Goal: Information Seeking & Learning: Learn about a topic

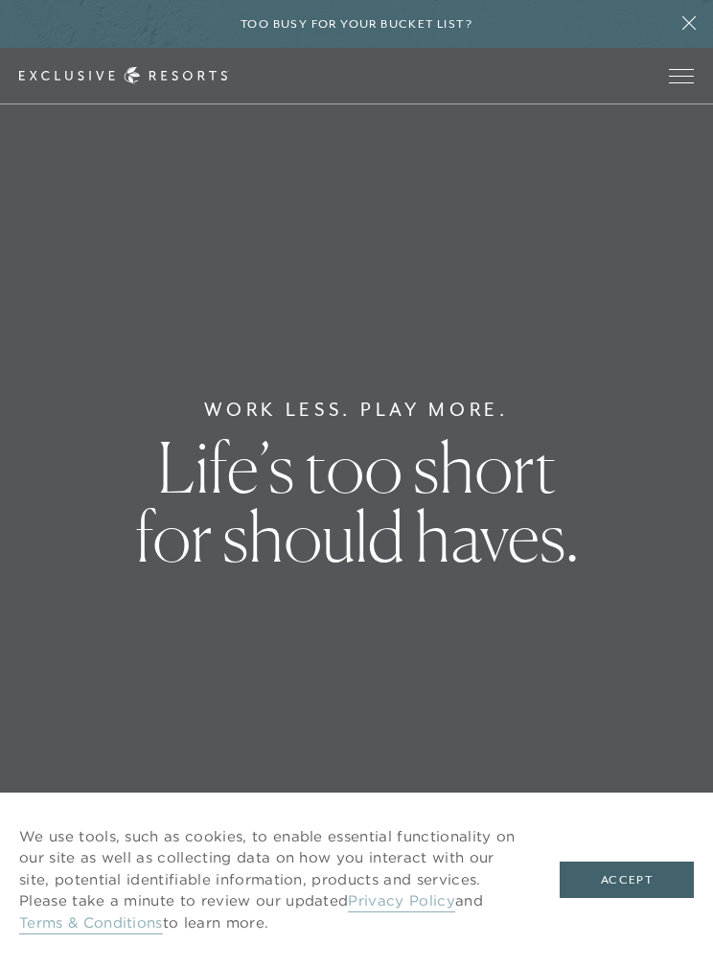
click at [669, 80] on button "Open navigation" at bounding box center [681, 75] width 25 height 13
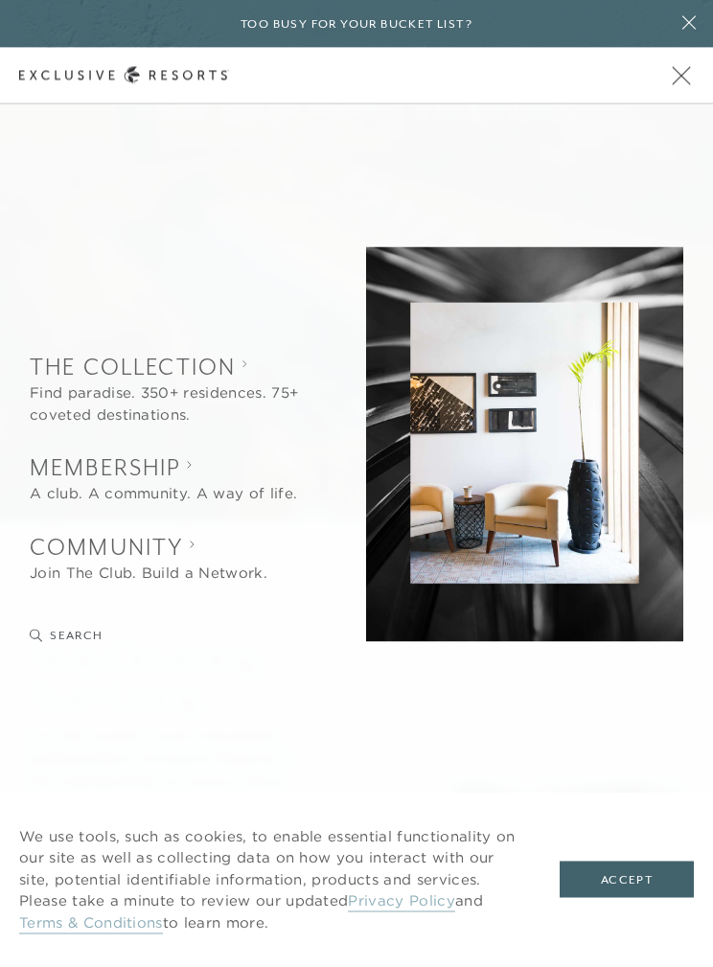
scroll to position [448, 0]
click at [623, 898] on button "Accept" at bounding box center [627, 879] width 134 height 36
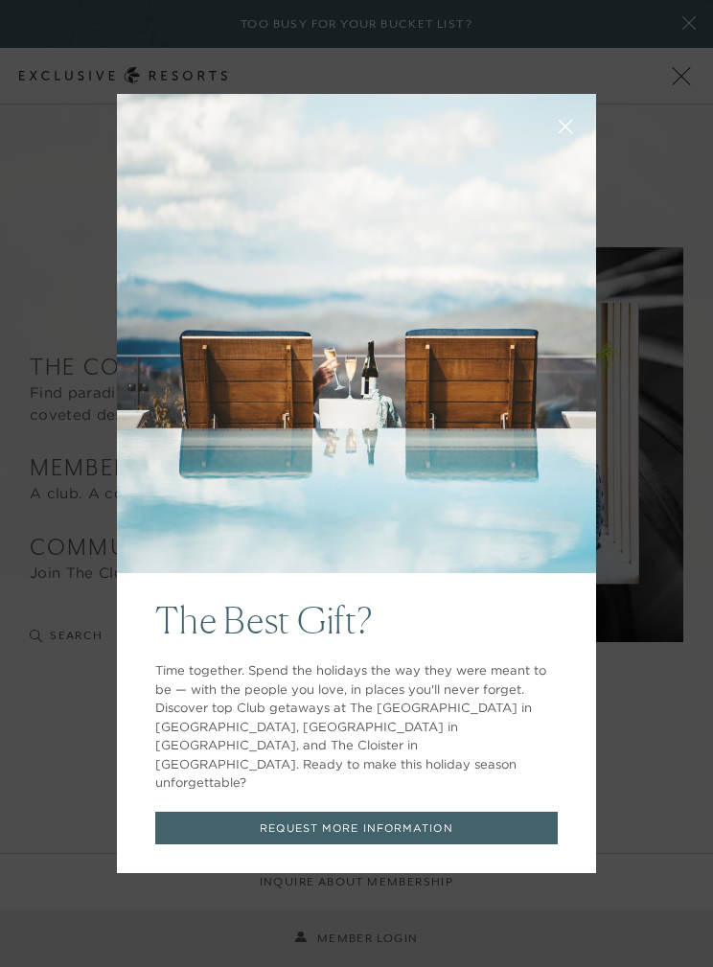
scroll to position [391, 0]
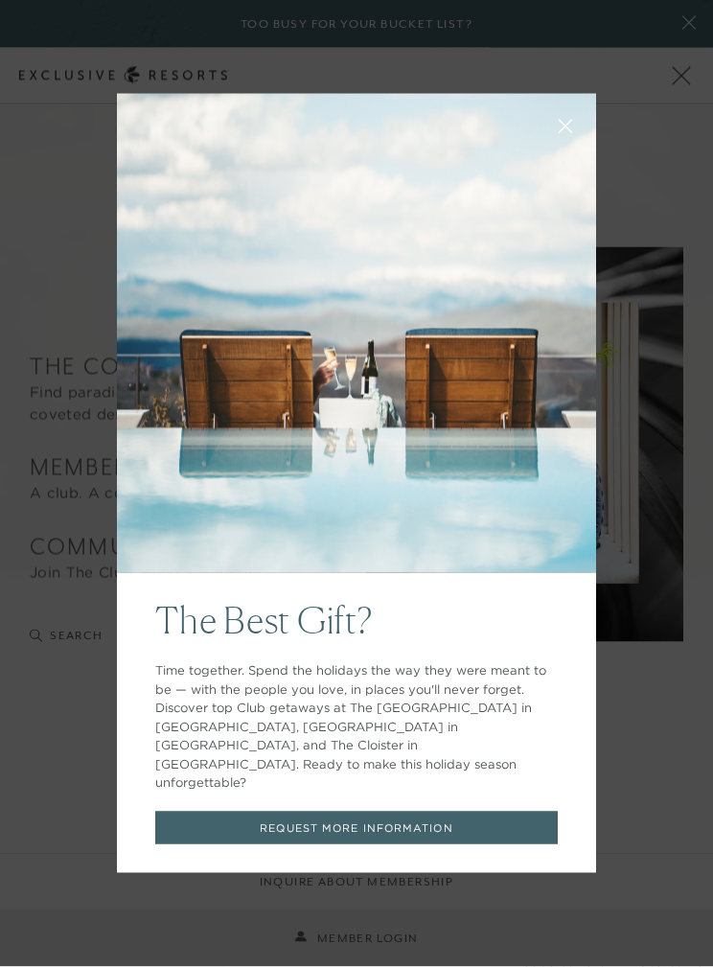
click at [573, 139] on button at bounding box center [565, 125] width 46 height 46
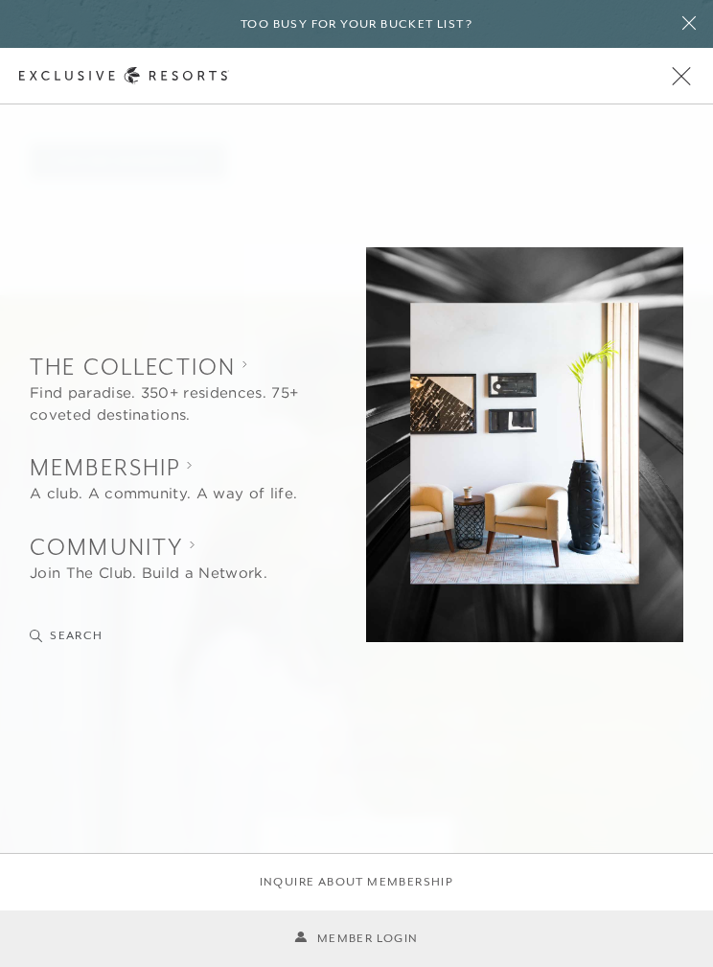
scroll to position [1296, 0]
click at [676, 82] on button "Open navigation" at bounding box center [681, 75] width 25 height 13
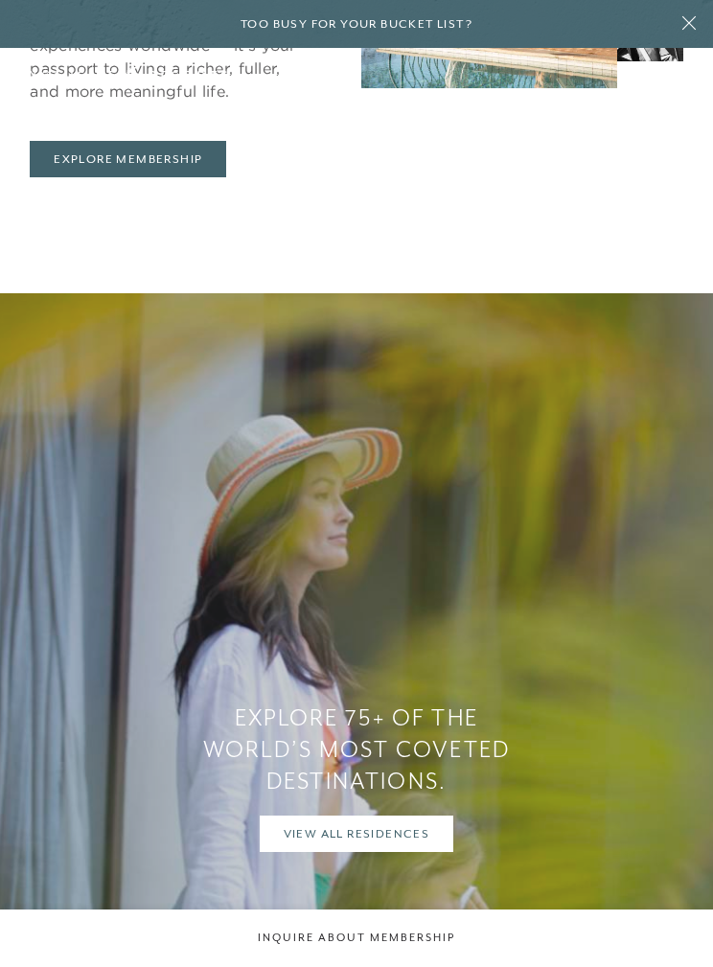
click at [679, 82] on span "Open navigation" at bounding box center [681, 82] width 25 height 1
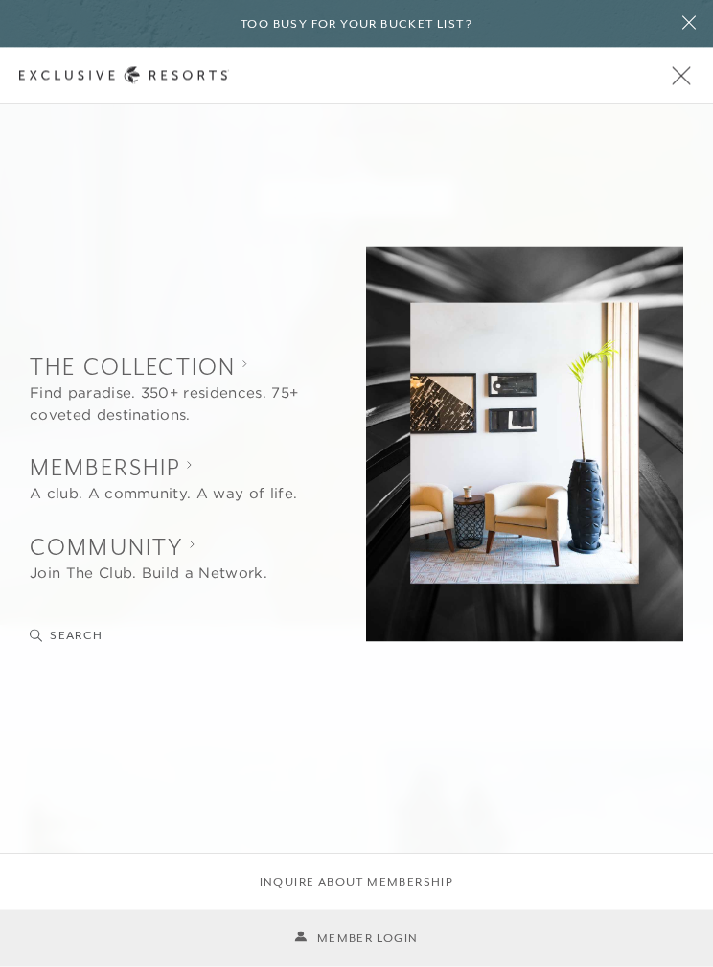
scroll to position [1932, 0]
click at [664, 86] on div "Schedule a Meeting Get Started Visit home page Member Login Schedule a Meeting …" at bounding box center [356, 76] width 713 height 57
click at [693, 82] on button "Open navigation" at bounding box center [681, 75] width 25 height 13
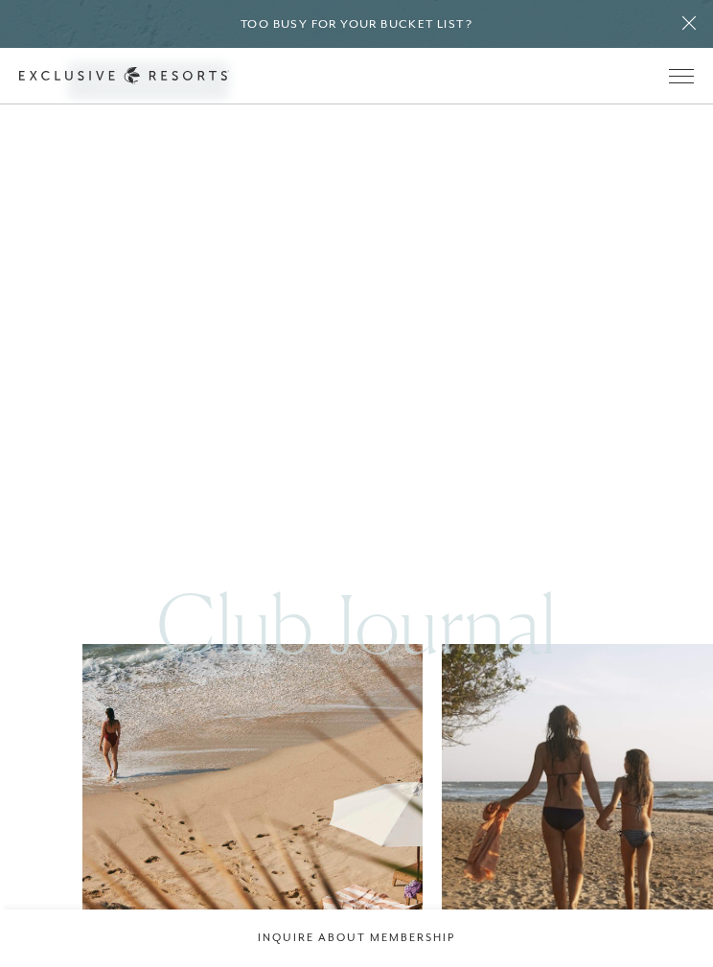
scroll to position [7269, 0]
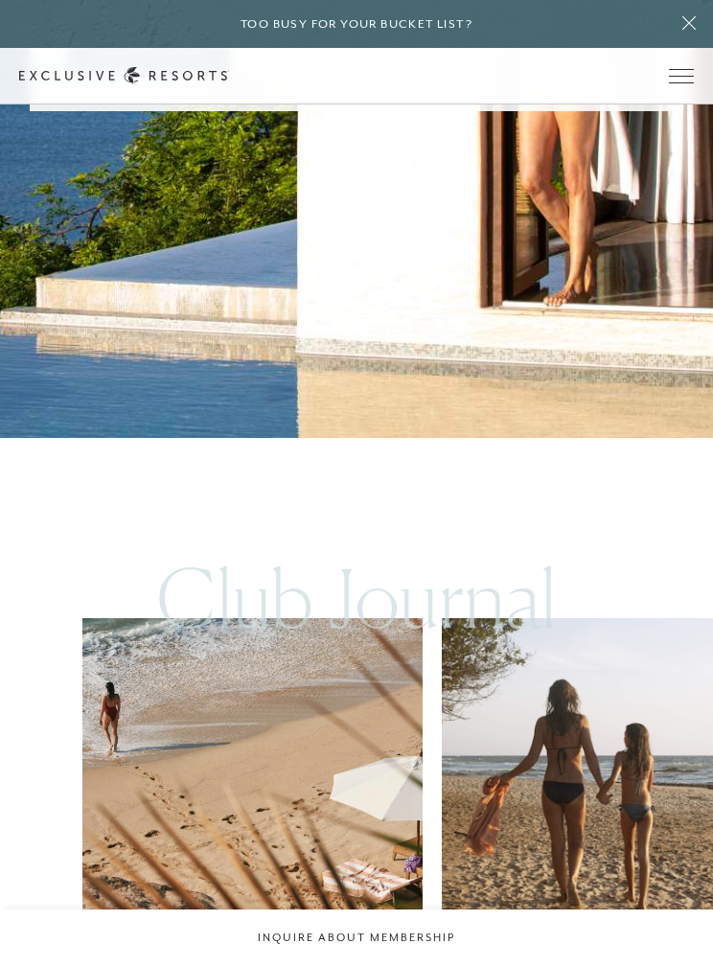
click at [208, 73] on link "Plans & Pricing" at bounding box center [148, 54] width 161 height 36
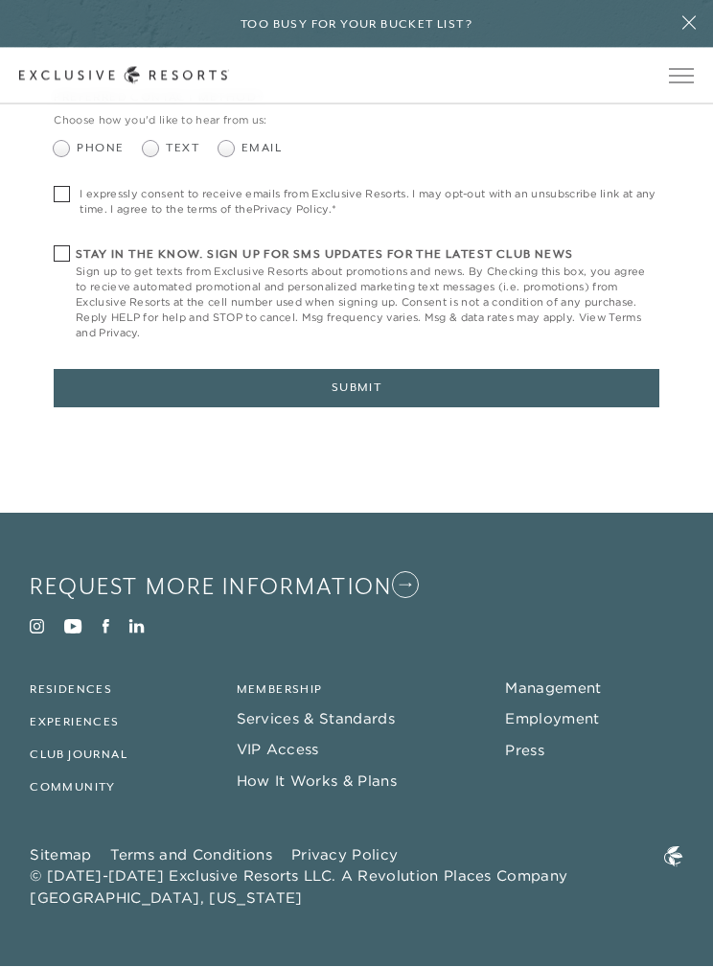
scroll to position [9117, 0]
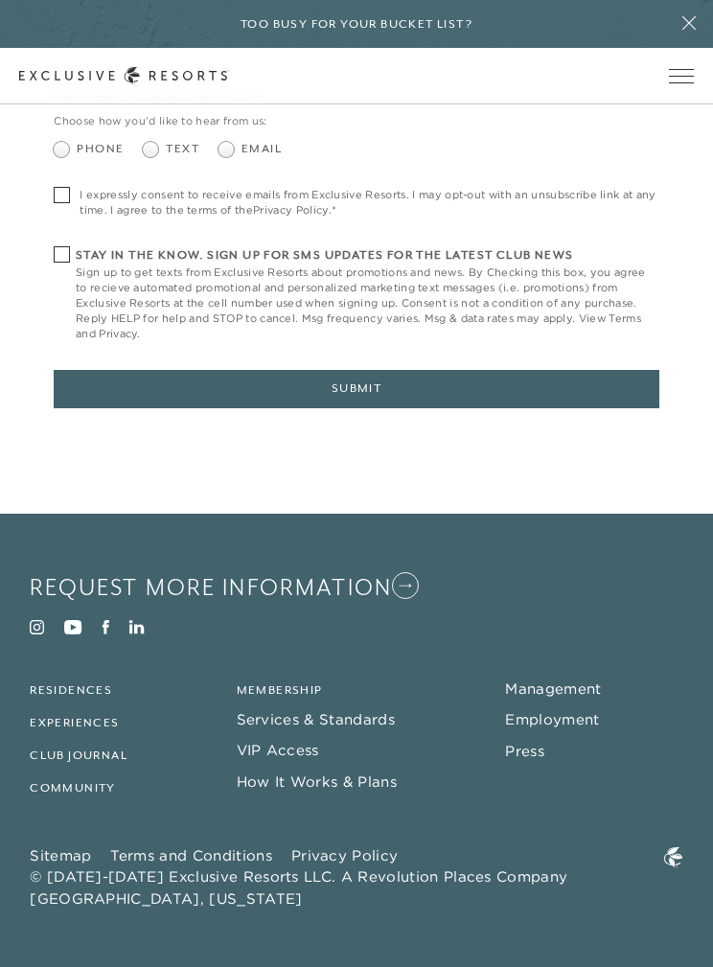
click at [590, 698] on link "Management" at bounding box center [553, 688] width 96 height 18
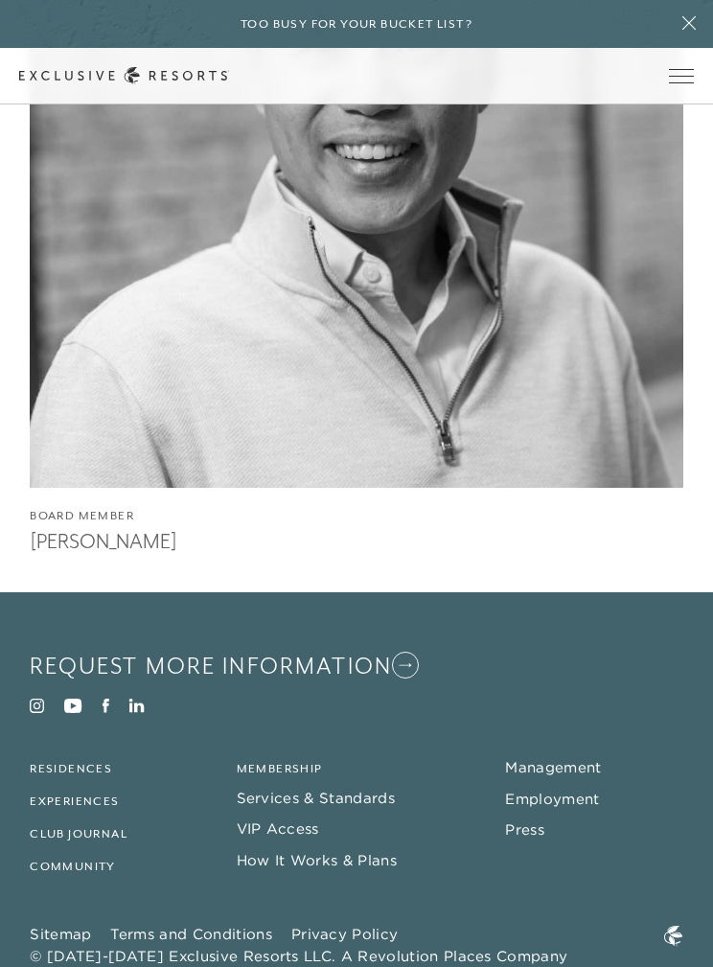
scroll to position [16275, 0]
